Goal: Task Accomplishment & Management: Manage account settings

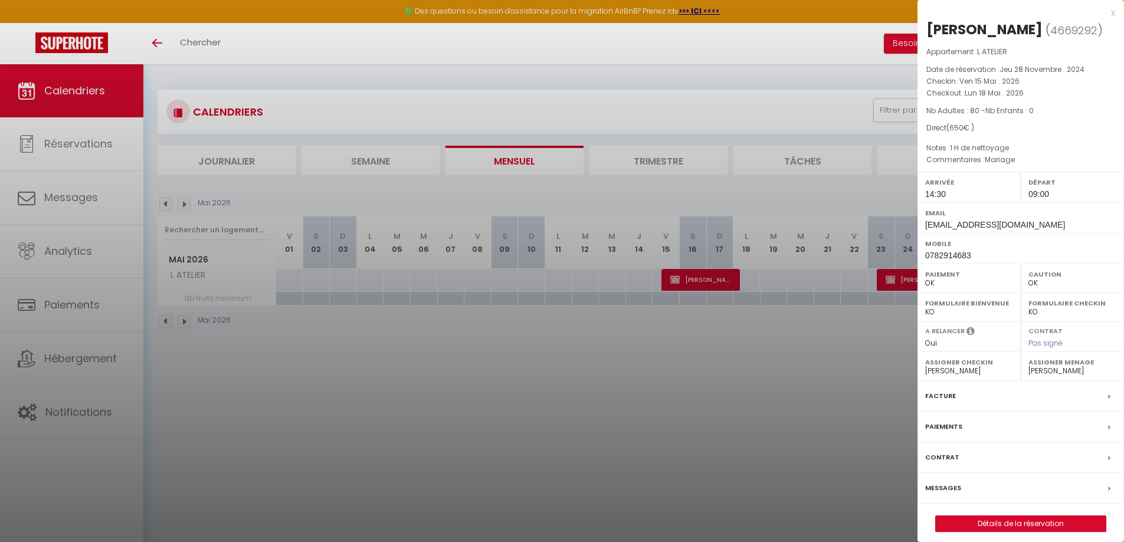
select select "0"
select select "13718"
select select "22280"
click at [165, 203] on div at bounding box center [562, 271] width 1124 height 542
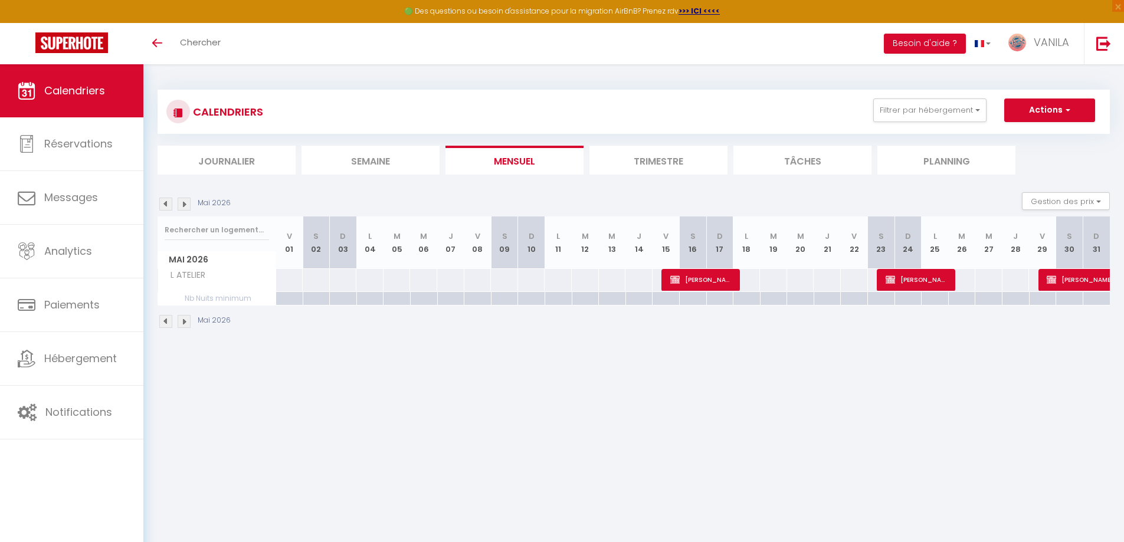
click at [165, 203] on img at bounding box center [165, 204] width 13 height 13
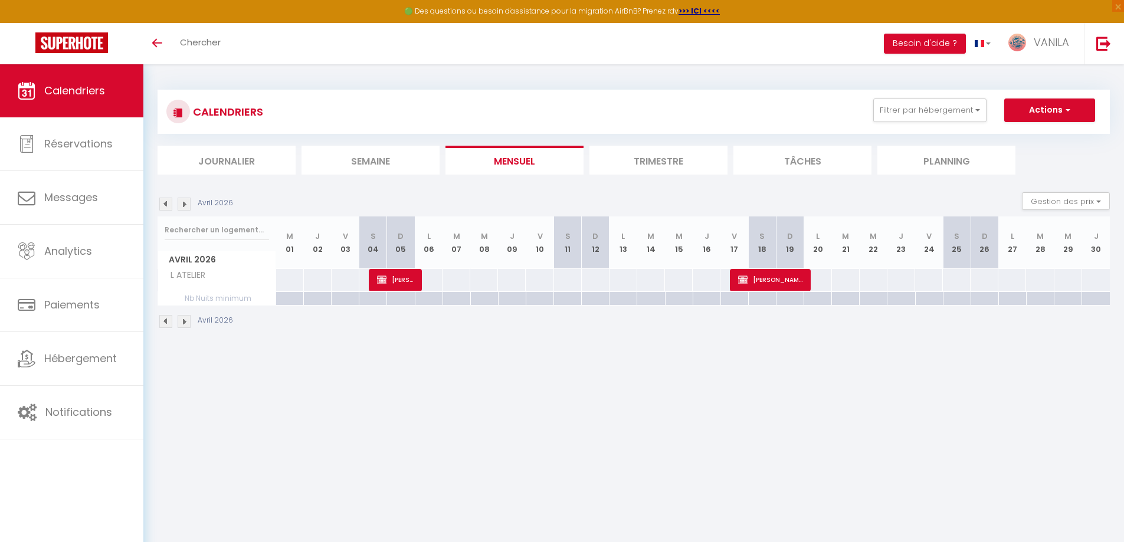
click at [165, 203] on img at bounding box center [165, 204] width 13 height 13
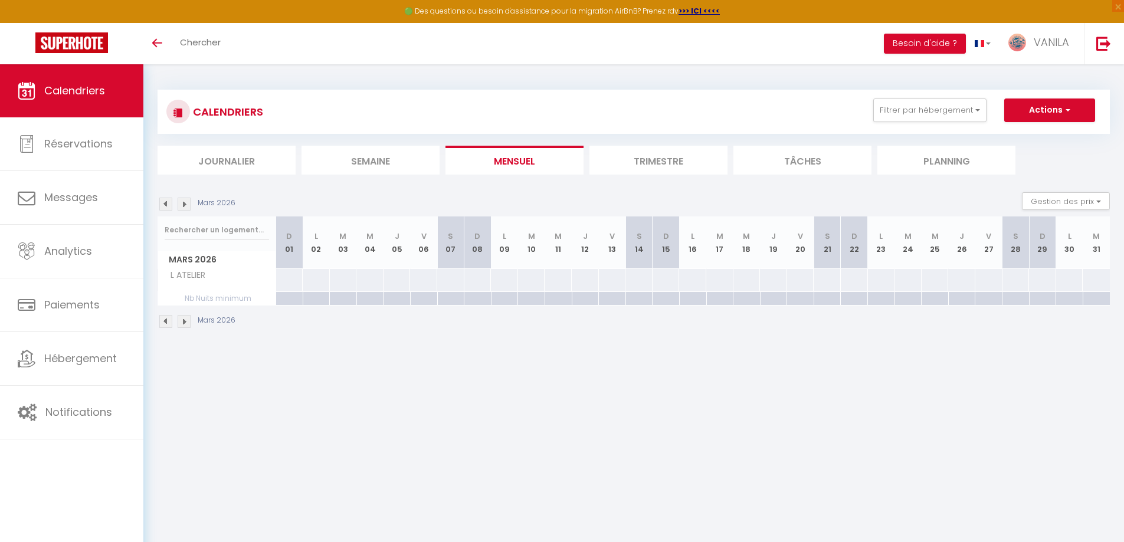
click at [165, 203] on img at bounding box center [165, 204] width 13 height 13
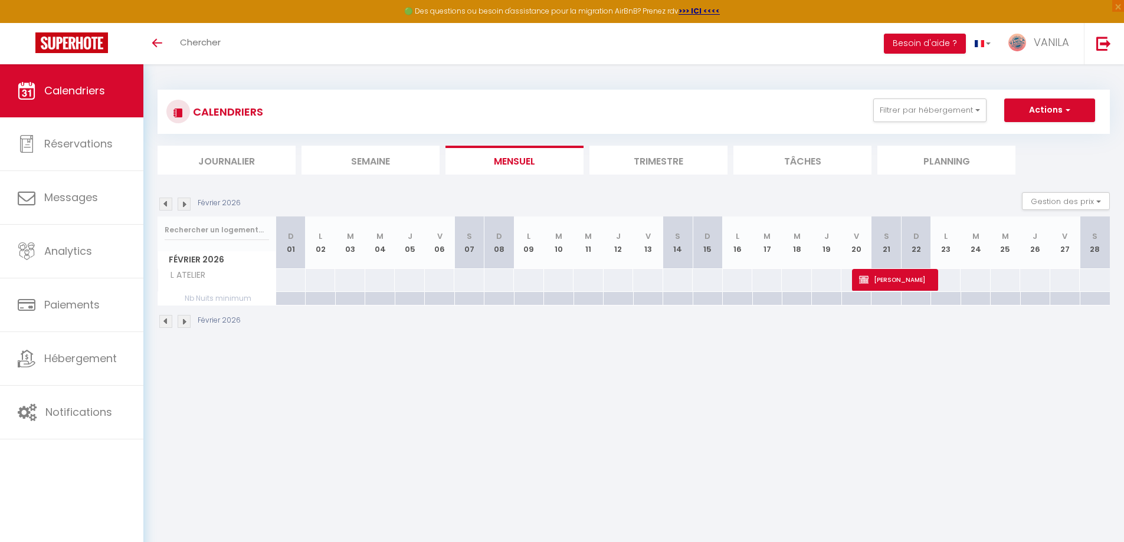
click at [165, 203] on img at bounding box center [165, 204] width 13 height 13
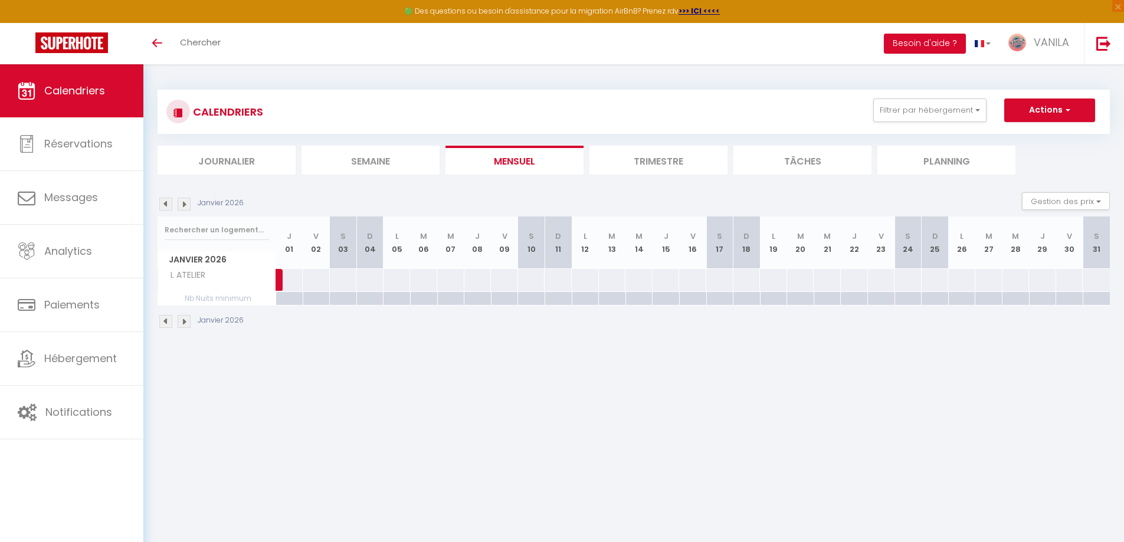
click at [165, 203] on img at bounding box center [165, 204] width 13 height 13
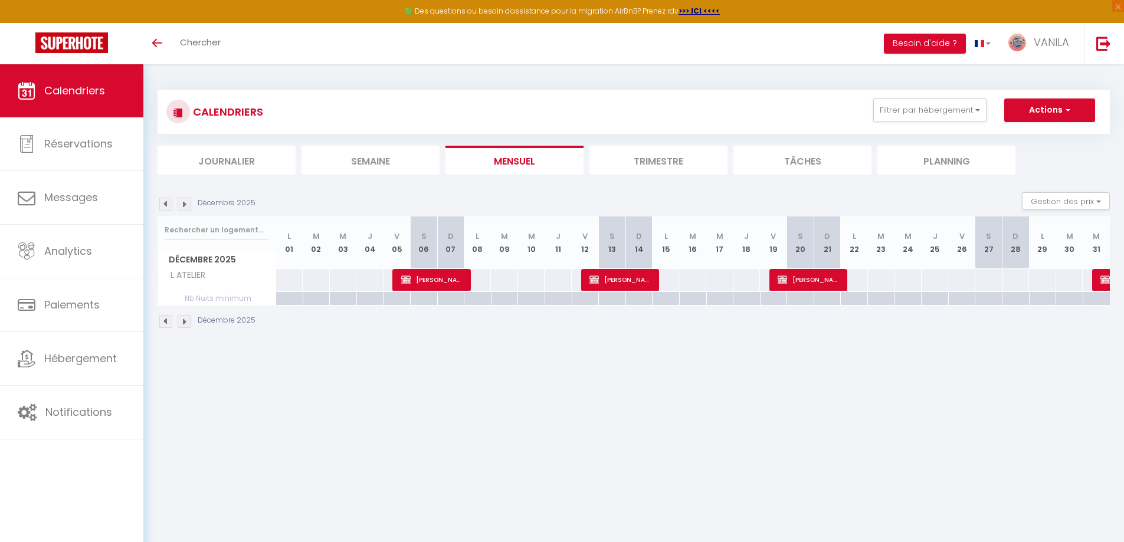
click at [165, 203] on img at bounding box center [165, 204] width 13 height 13
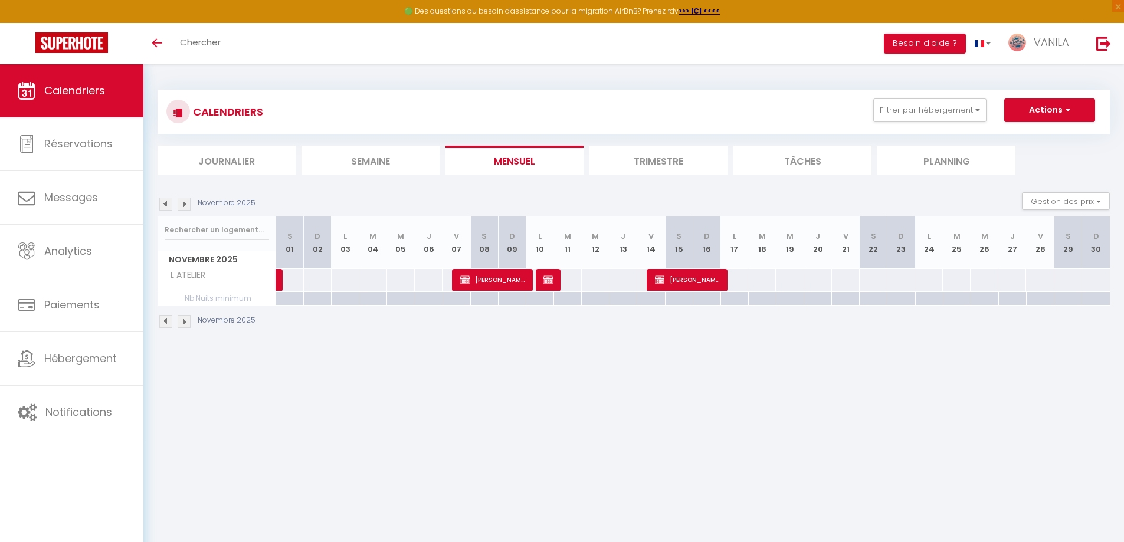
click at [185, 202] on img at bounding box center [184, 204] width 13 height 13
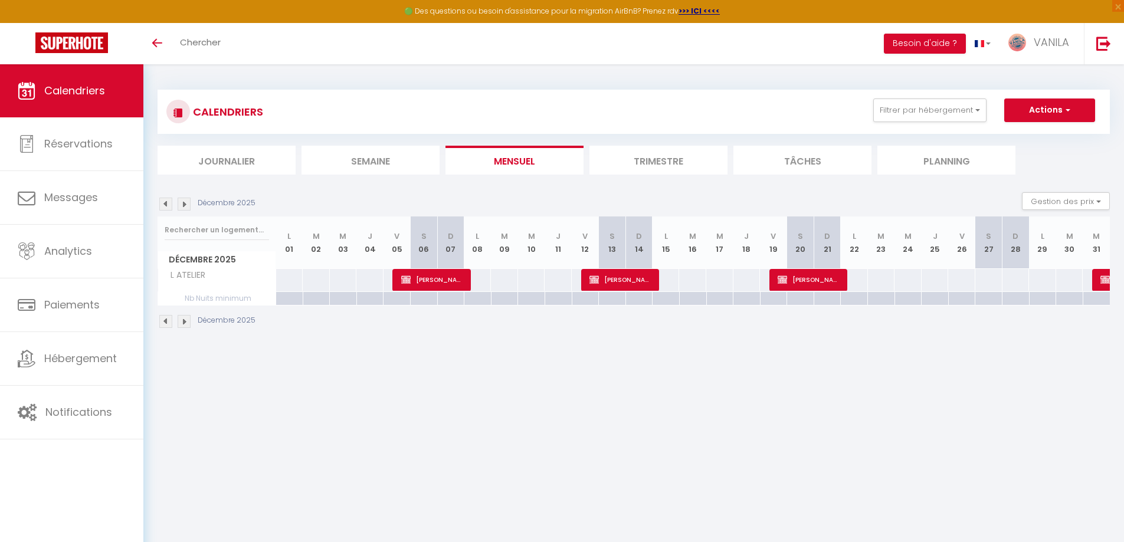
click at [166, 203] on img at bounding box center [165, 204] width 13 height 13
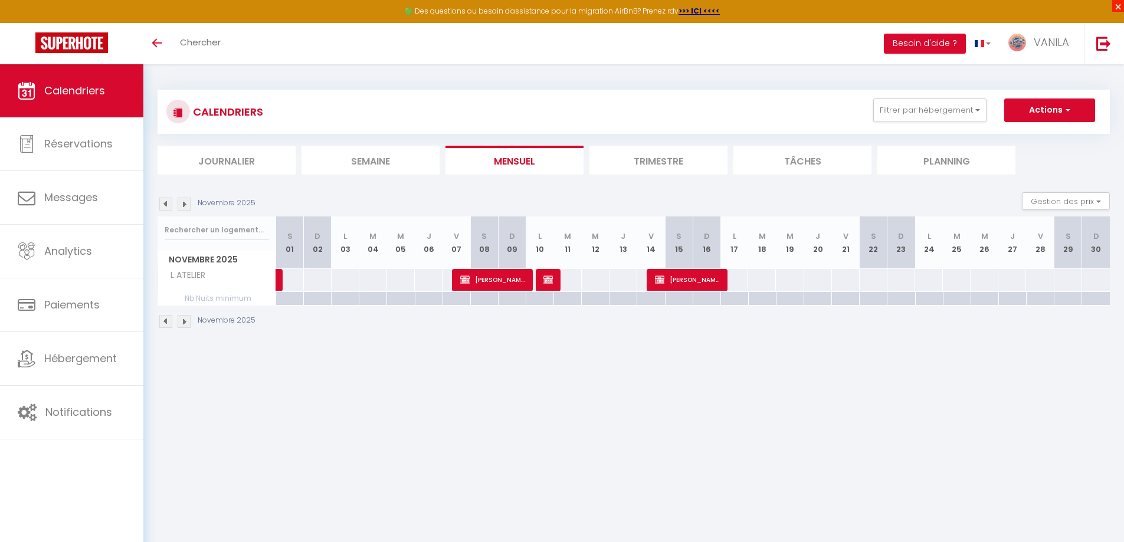
click at [1118, 8] on span "×" at bounding box center [1119, 6] width 12 height 12
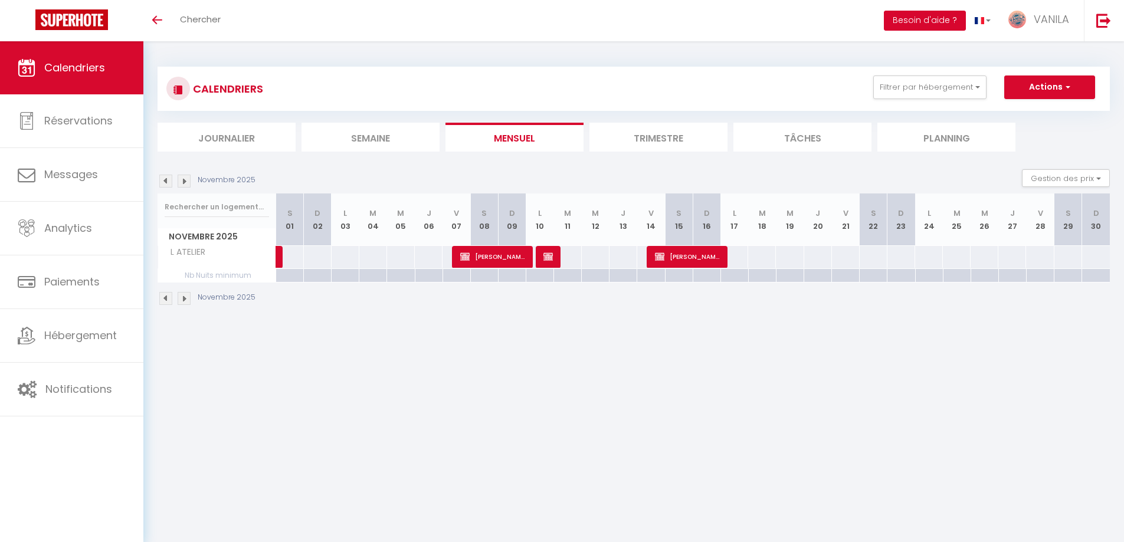
click at [928, 25] on button "Besoin d'aide ?" at bounding box center [925, 21] width 82 height 20
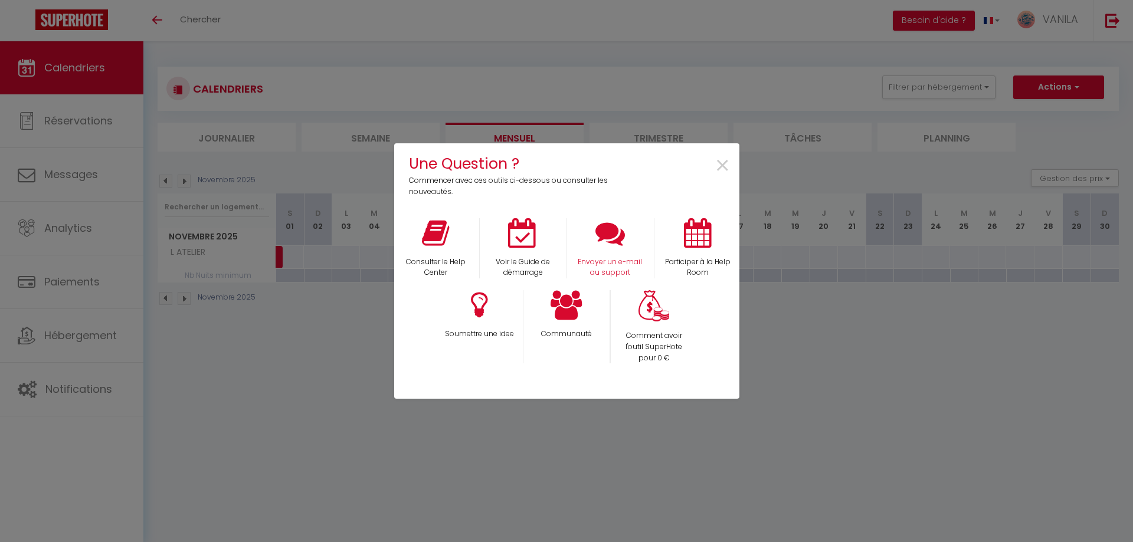
click at [636, 241] on div "Envoyer un e-mail au support" at bounding box center [610, 248] width 87 height 61
click at [725, 165] on span "×" at bounding box center [723, 166] width 16 height 37
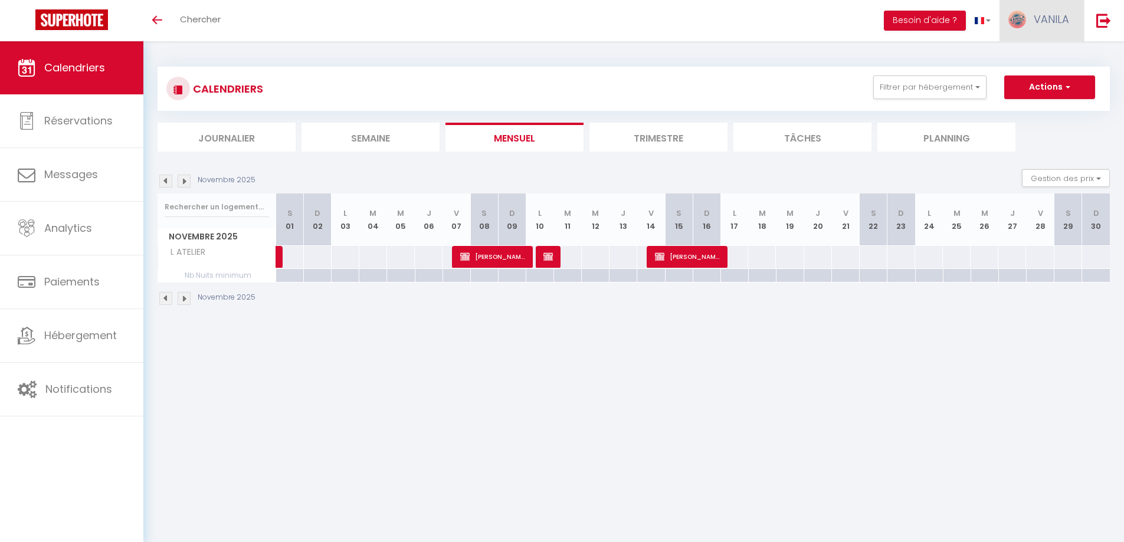
click at [1045, 18] on span "VANILA" at bounding box center [1051, 19] width 35 height 15
click at [1022, 55] on link "Paramètres" at bounding box center [1036, 59] width 87 height 20
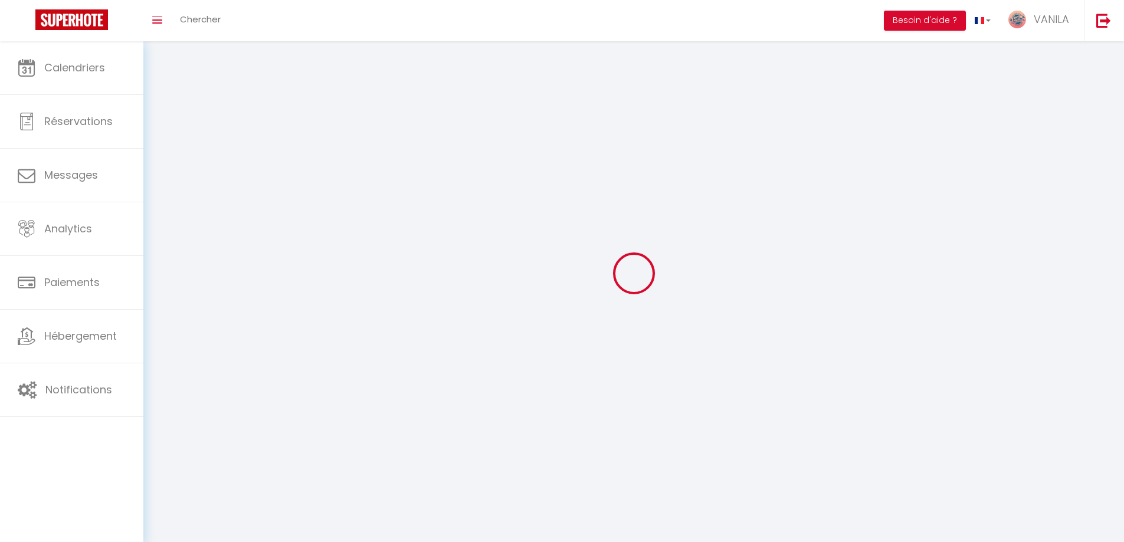
type input "VANILA"
type input "CONCIERGERIE"
type input "0682512733"
type input "[STREET_ADDRESS][PERSON_NAME]"
type input "85180"
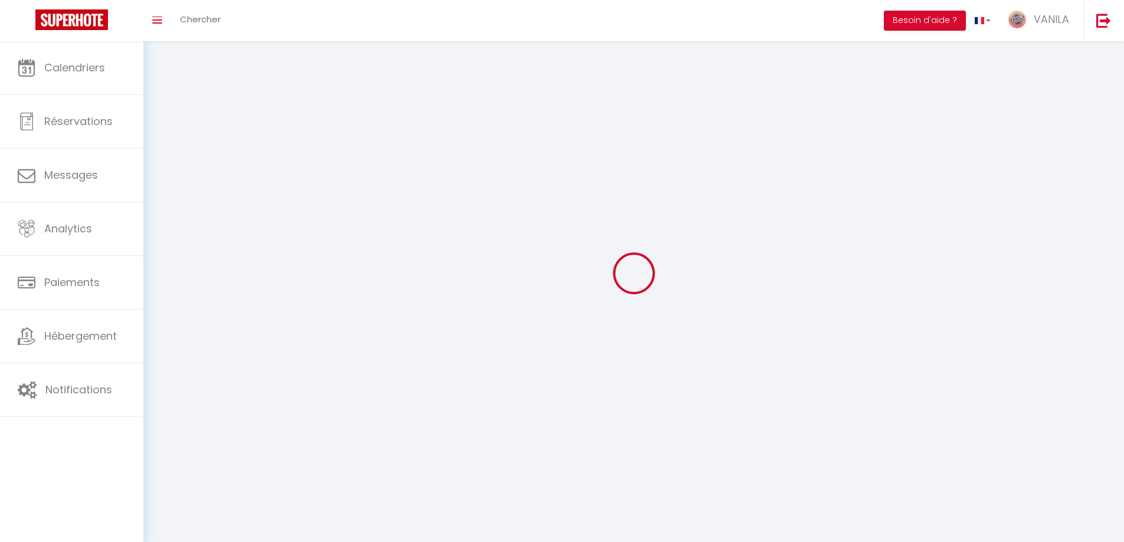
type input "LES SABLES D OLONNE"
type input "vHhRyF6YnG7lvHgXEqmbyPgrN"
type input "XrgzHDm9h8IOnzU3TN2GBmvir"
select select "28"
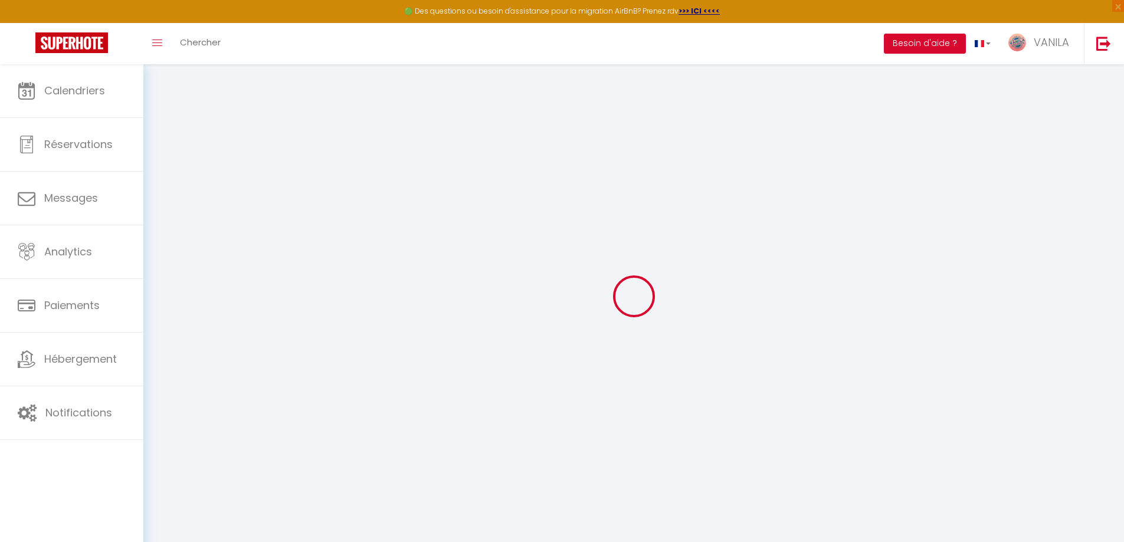
type input "vHhRyF6YnG7lvHgXEqmbyPgrN"
type input "XrgzHDm9h8IOnzU3TN2GBmvir"
type input "[URL][DOMAIN_NAME]"
select select "fr"
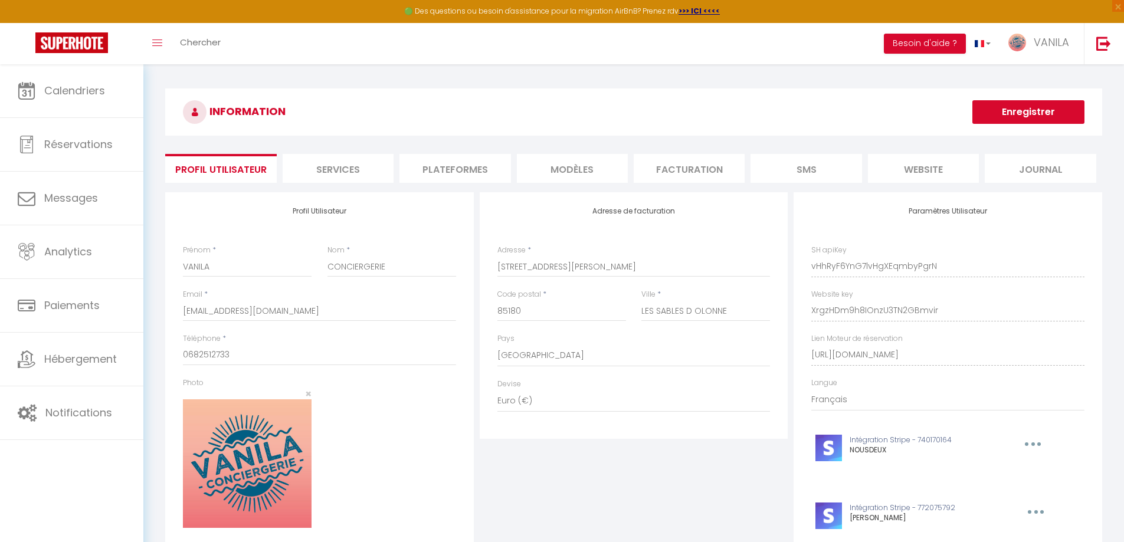
click at [672, 179] on li "Facturation" at bounding box center [689, 168] width 111 height 29
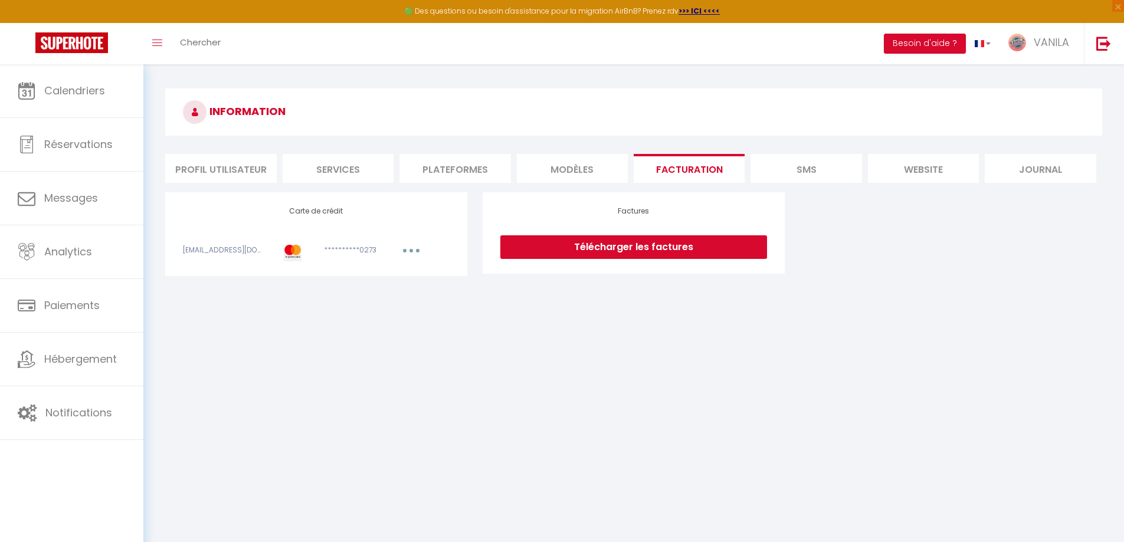
click at [619, 254] on link "Télécharger les factures" at bounding box center [634, 248] width 267 height 24
click at [570, 171] on li "MODÈLES" at bounding box center [572, 168] width 111 height 29
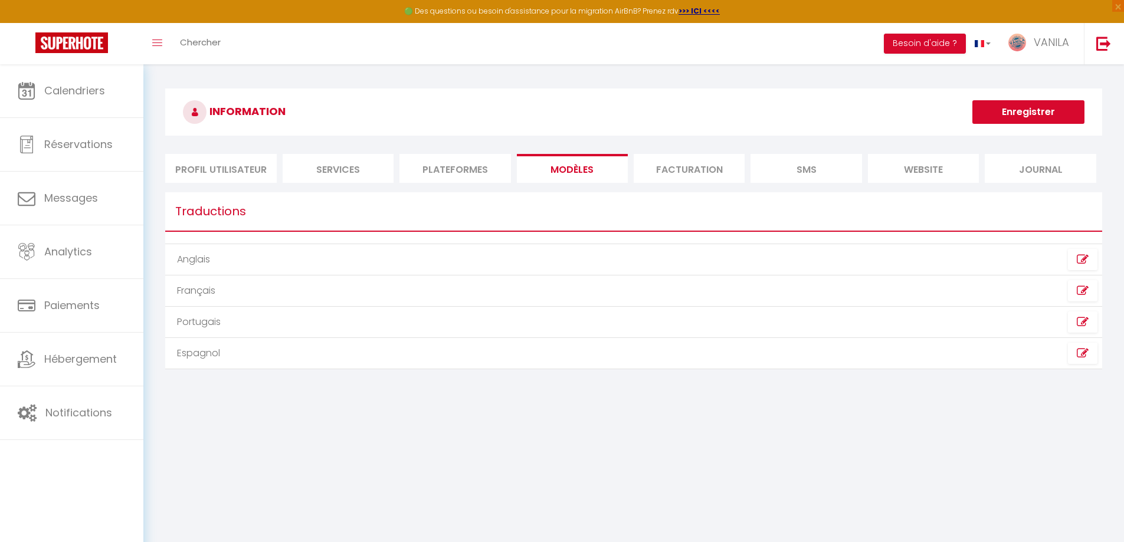
click at [787, 166] on li "SMS" at bounding box center [806, 168] width 111 height 29
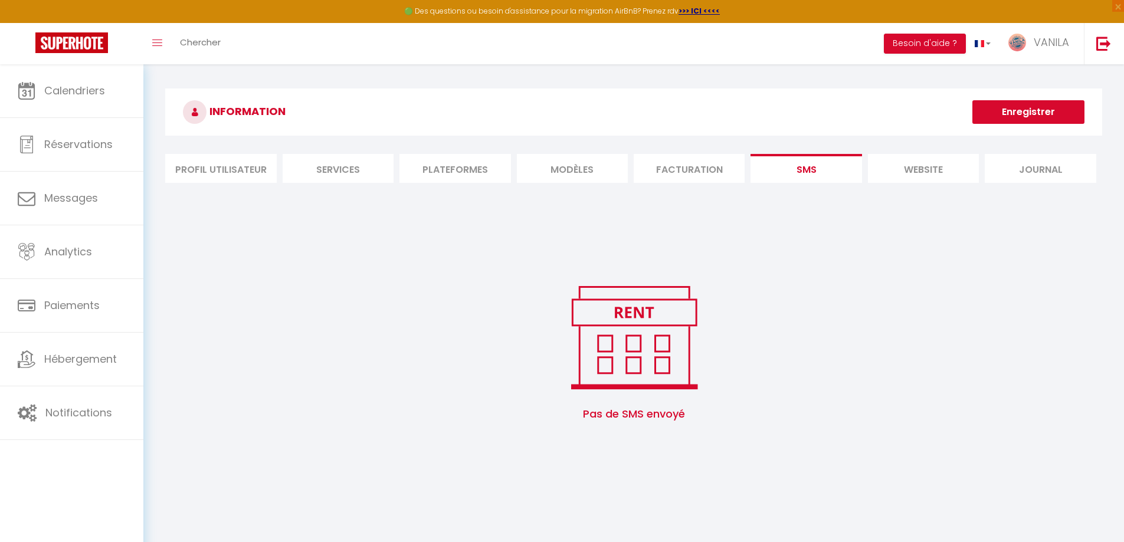
click at [894, 167] on li "website" at bounding box center [923, 168] width 111 height 29
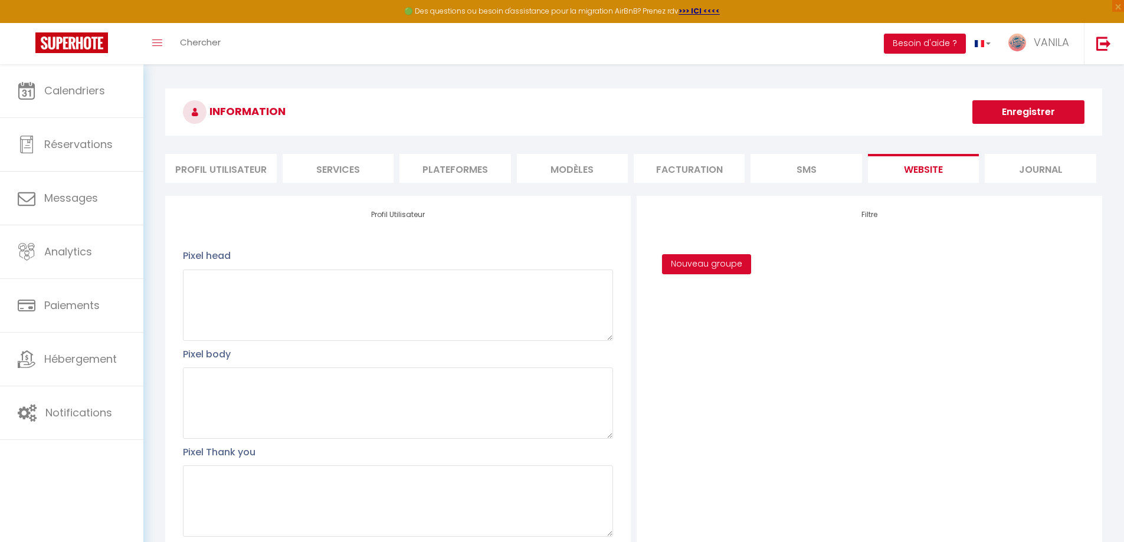
click at [1034, 165] on li "Journal" at bounding box center [1040, 168] width 111 height 29
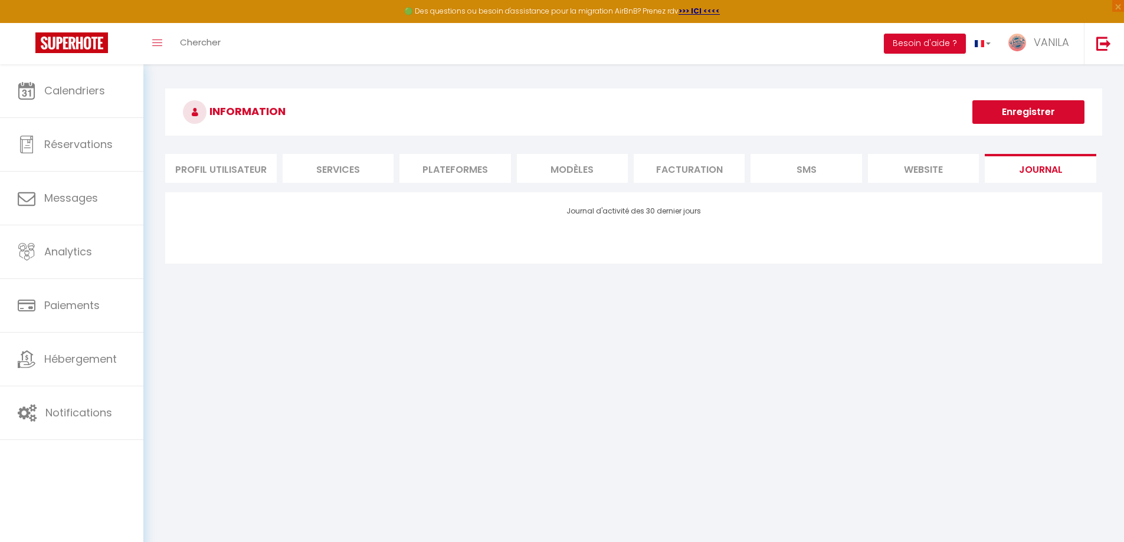
click at [225, 164] on li "Profil Utilisateur" at bounding box center [220, 168] width 111 height 29
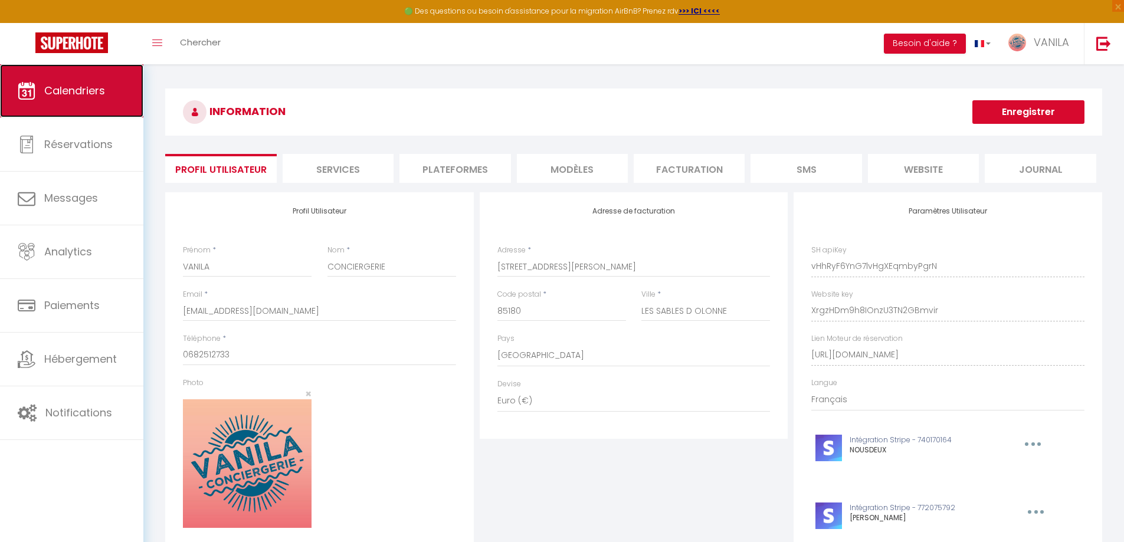
click at [66, 103] on link "Calendriers" at bounding box center [71, 90] width 143 height 53
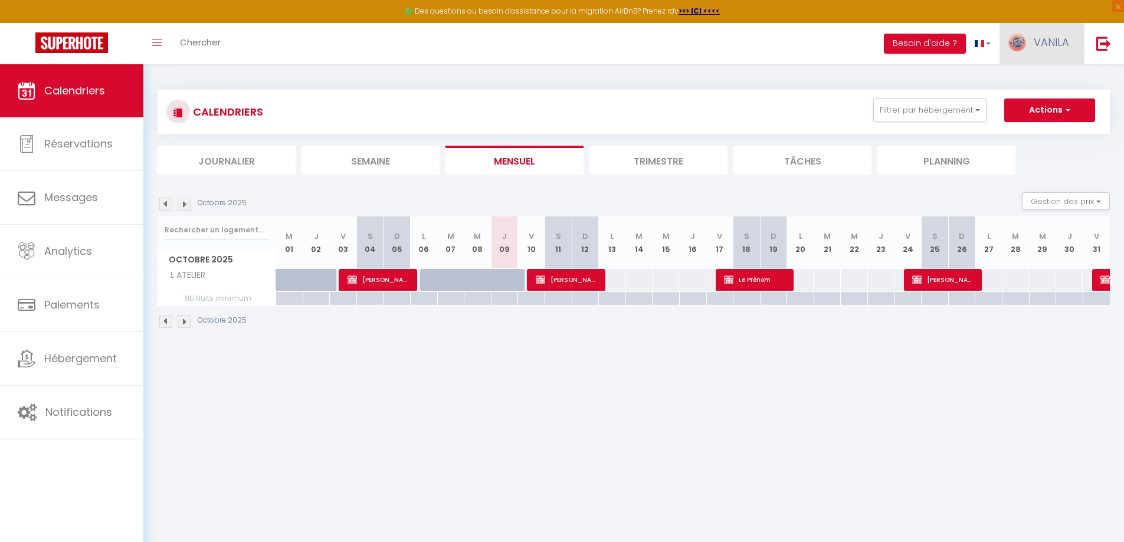
click at [1048, 45] on span "VANILA" at bounding box center [1051, 42] width 35 height 15
click at [1025, 74] on link "Paramètres" at bounding box center [1036, 82] width 87 height 20
select select "28"
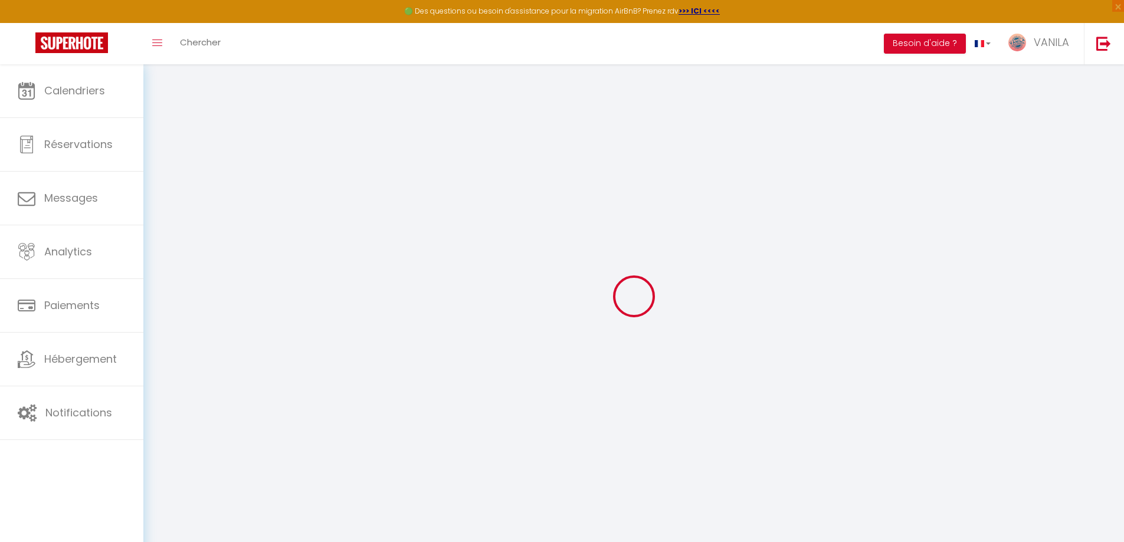
type input "vHhRyF6YnG7lvHgXEqmbyPgrN"
type input "XrgzHDm9h8IOnzU3TN2GBmvir"
type input "[URL][DOMAIN_NAME]"
select select "fr"
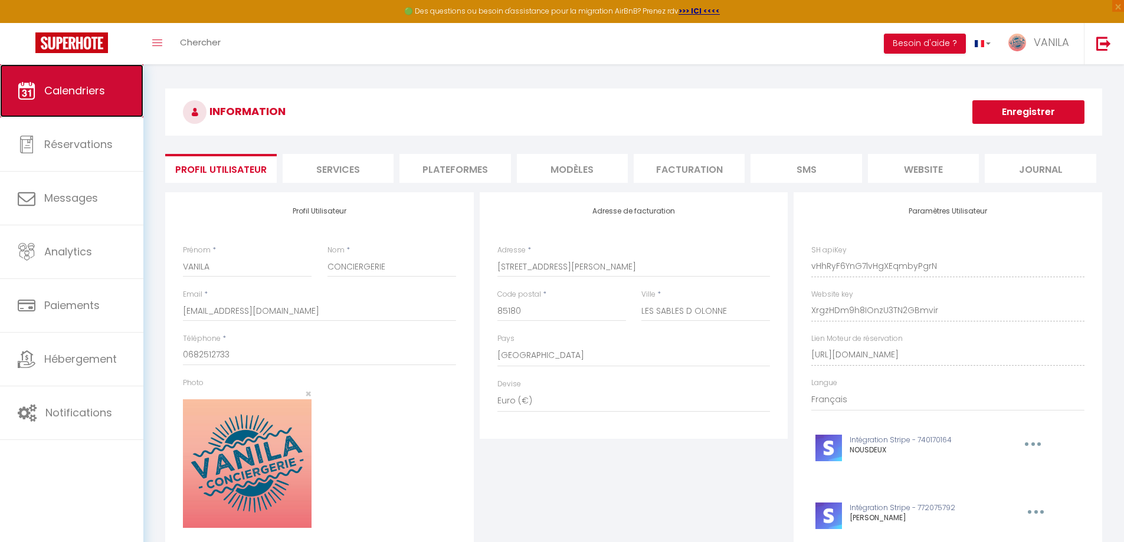
click at [74, 88] on span "Calendriers" at bounding box center [74, 90] width 61 height 15
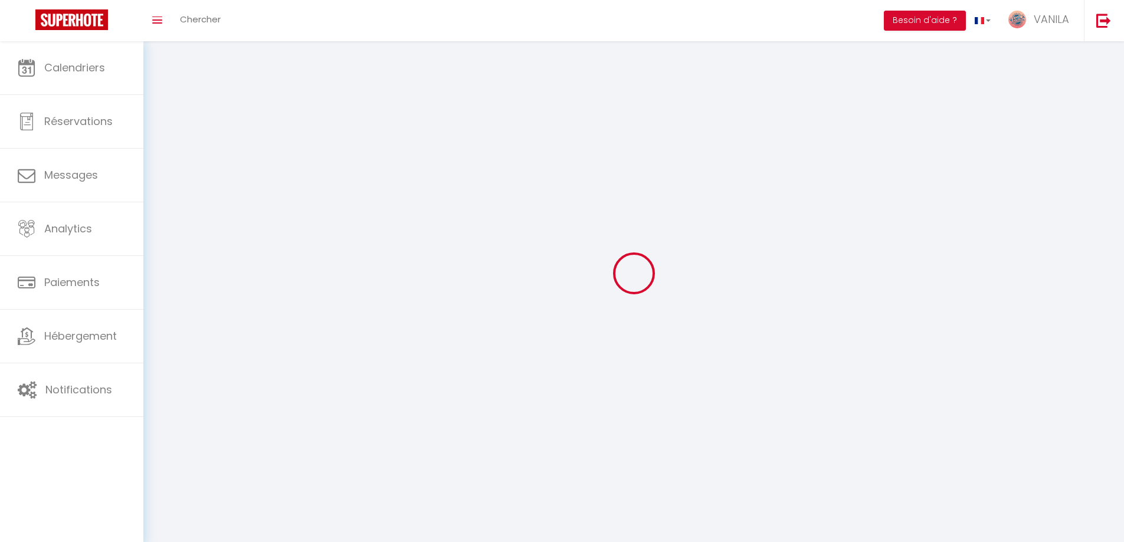
type input "VANILA"
type input "CONCIERGERIE"
type input "0682512733"
type input "[STREET_ADDRESS][PERSON_NAME]"
type input "85180"
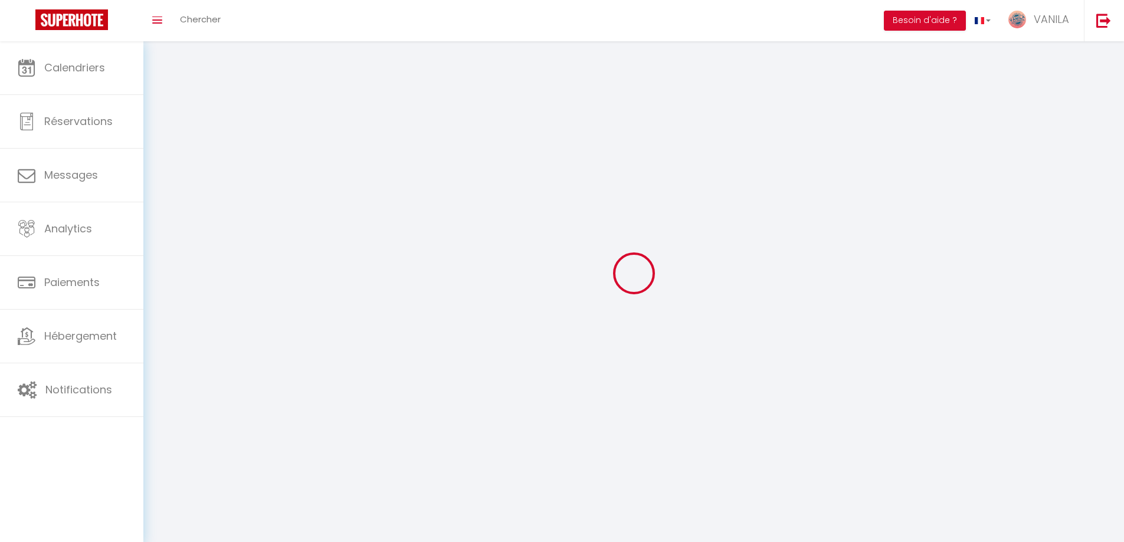
type input "LES SABLES D OLONNE"
type input "vHhRyF6YnG7lvHgXEqmbyPgrN"
type input "XrgzHDm9h8IOnzU3TN2GBmvir"
select select "28"
type input "vHhRyF6YnG7lvHgXEqmbyPgrN"
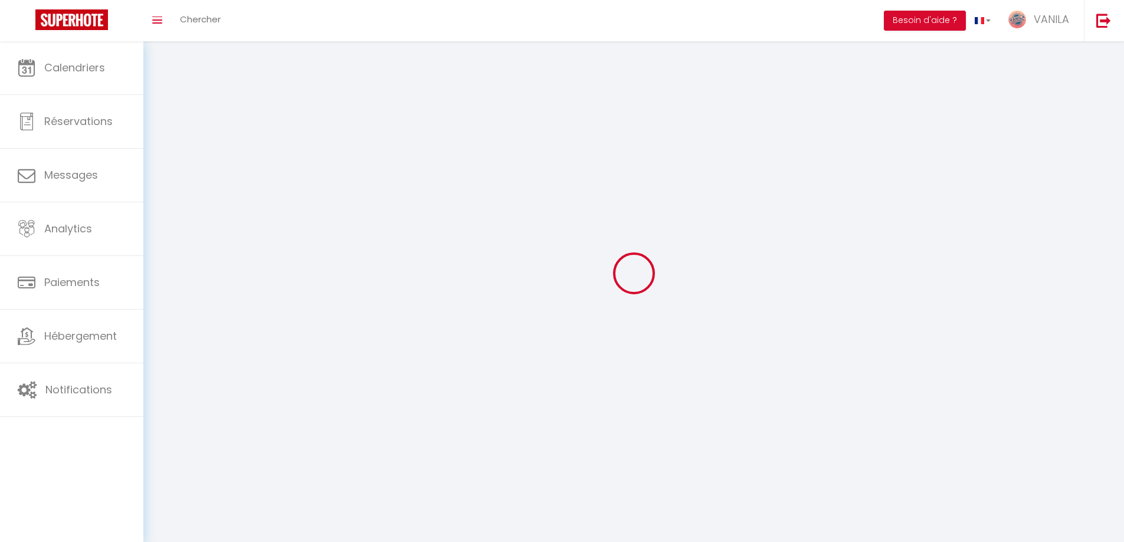
type input "XrgzHDm9h8IOnzU3TN2GBmvir"
type input "[URL][DOMAIN_NAME]"
select select "fr"
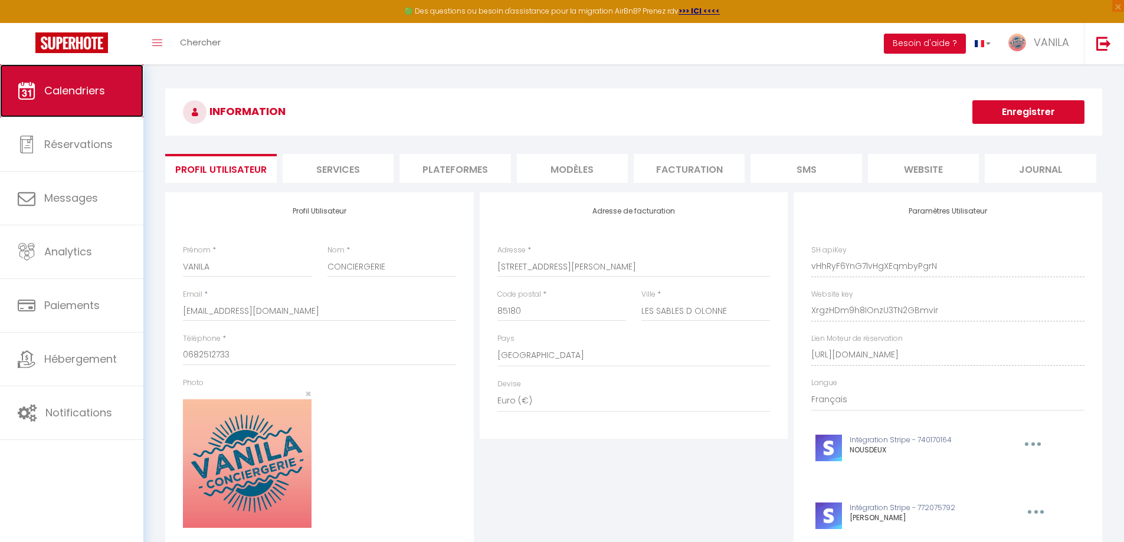
click at [96, 103] on link "Calendriers" at bounding box center [71, 90] width 143 height 53
